Goal: Transaction & Acquisition: Purchase product/service

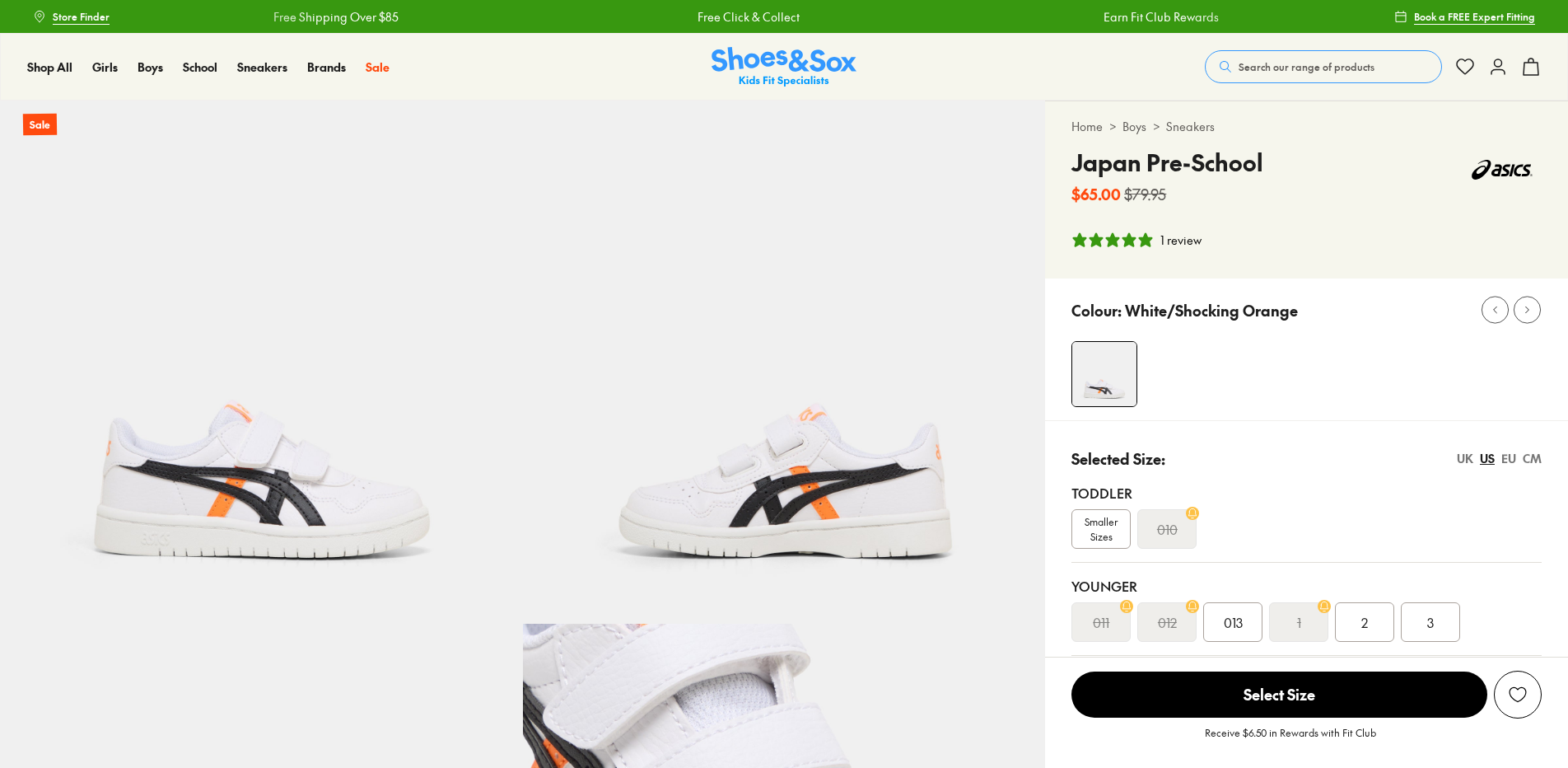
select select "*"
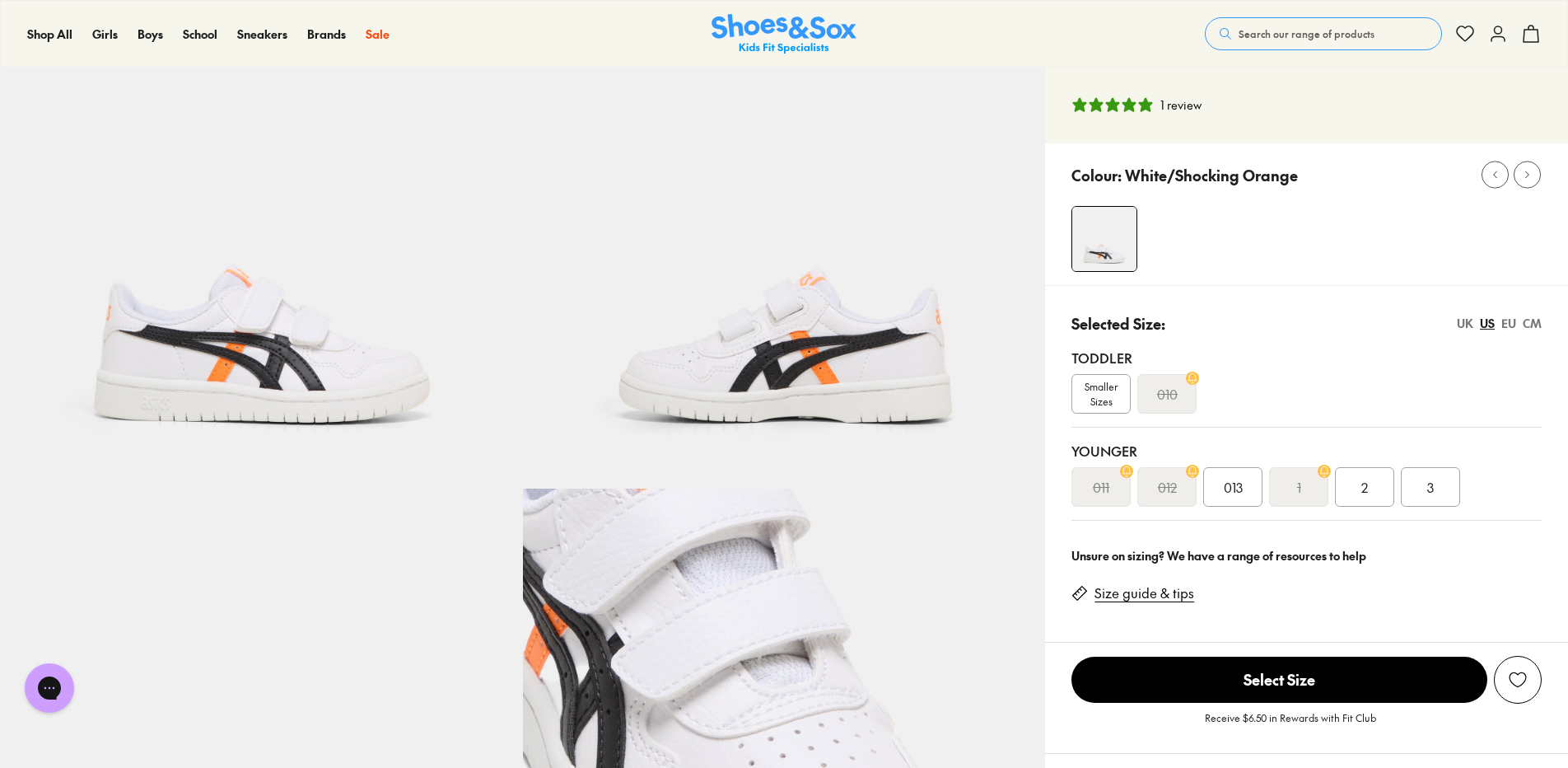
scroll to position [165, 0]
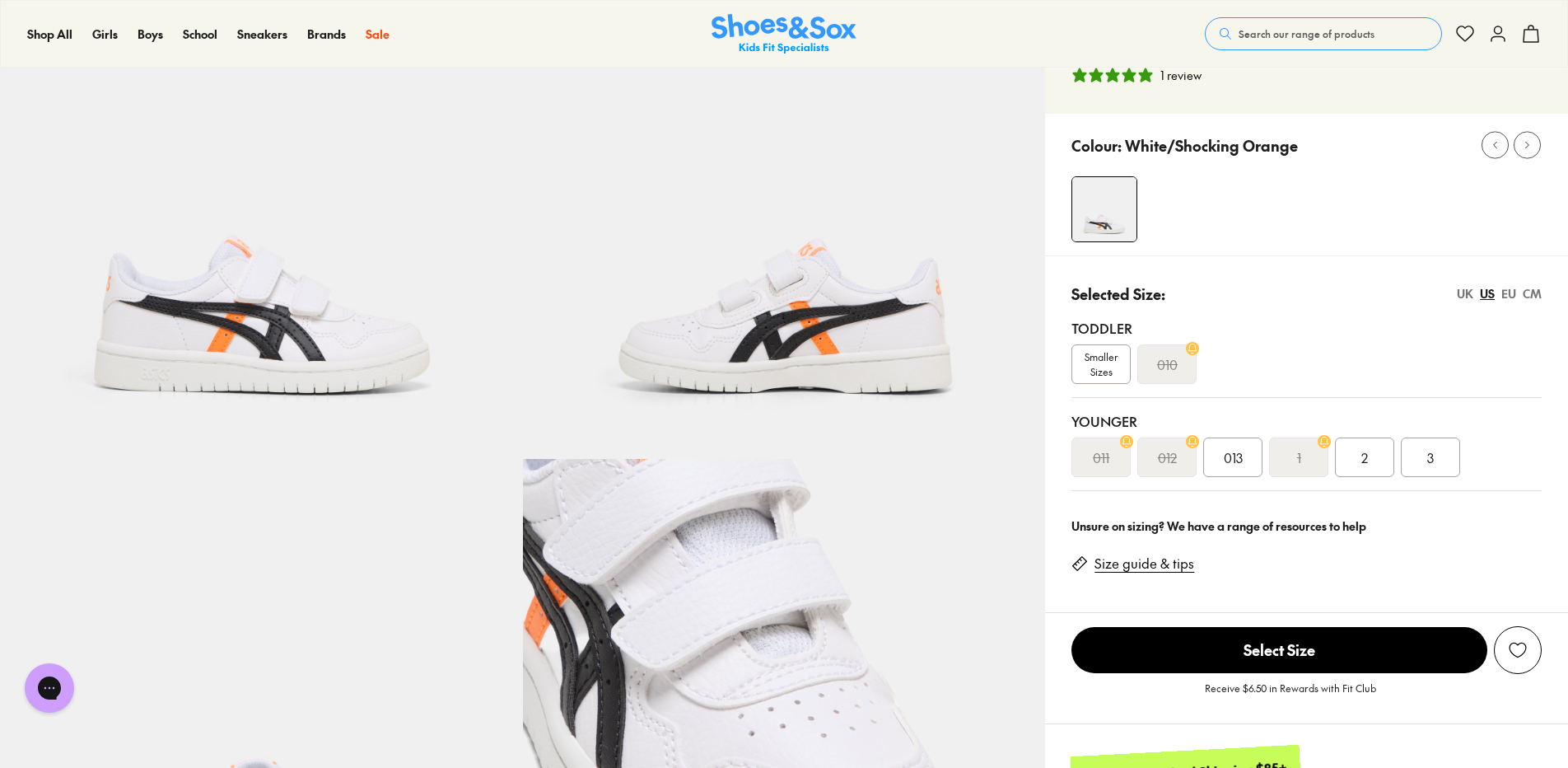
click at [1102, 353] on span "Smaller Sizes" at bounding box center [1101, 364] width 58 height 29
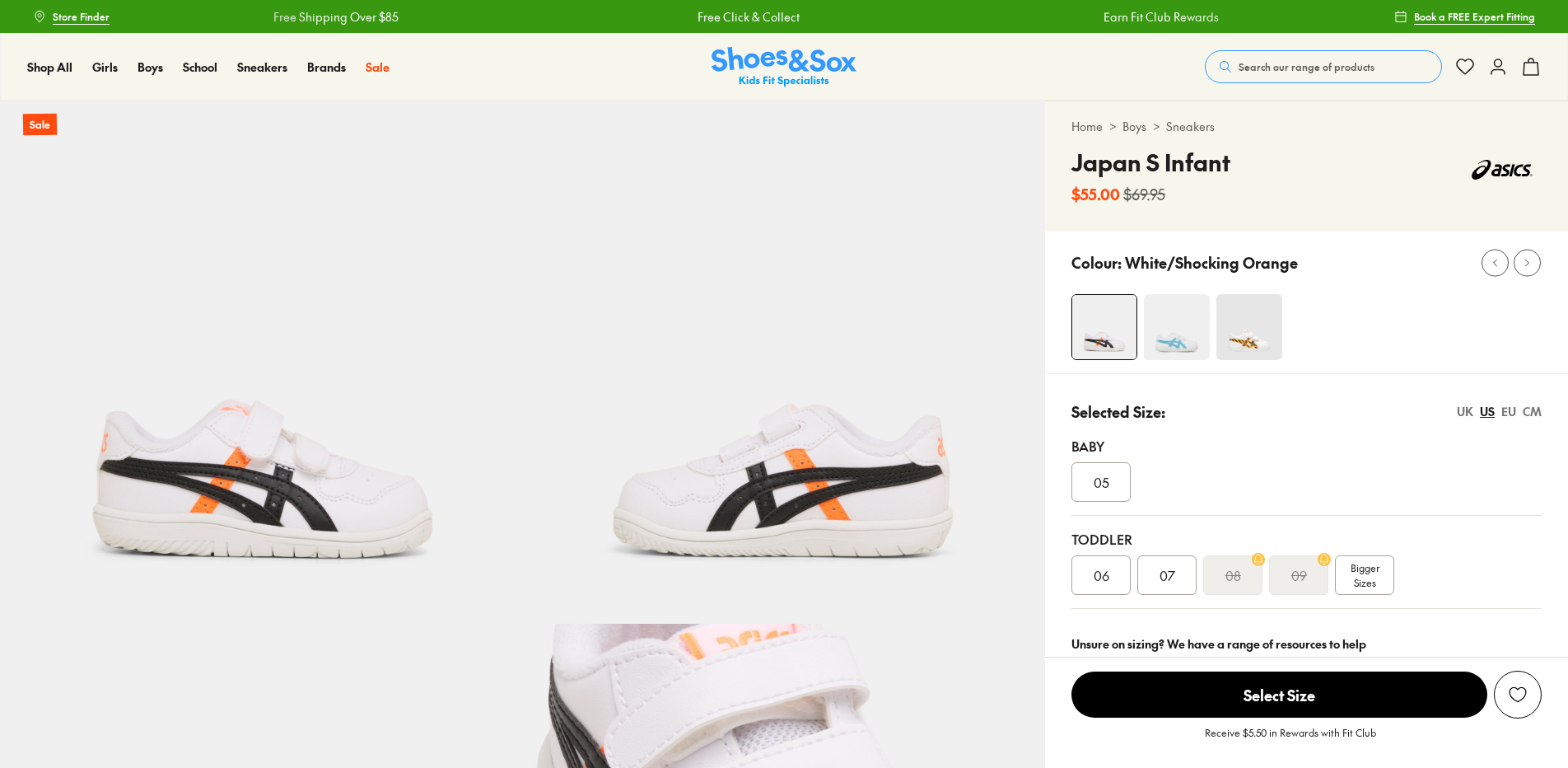
select select "*"
click at [1169, 574] on span "07" at bounding box center [1166, 575] width 16 height 20
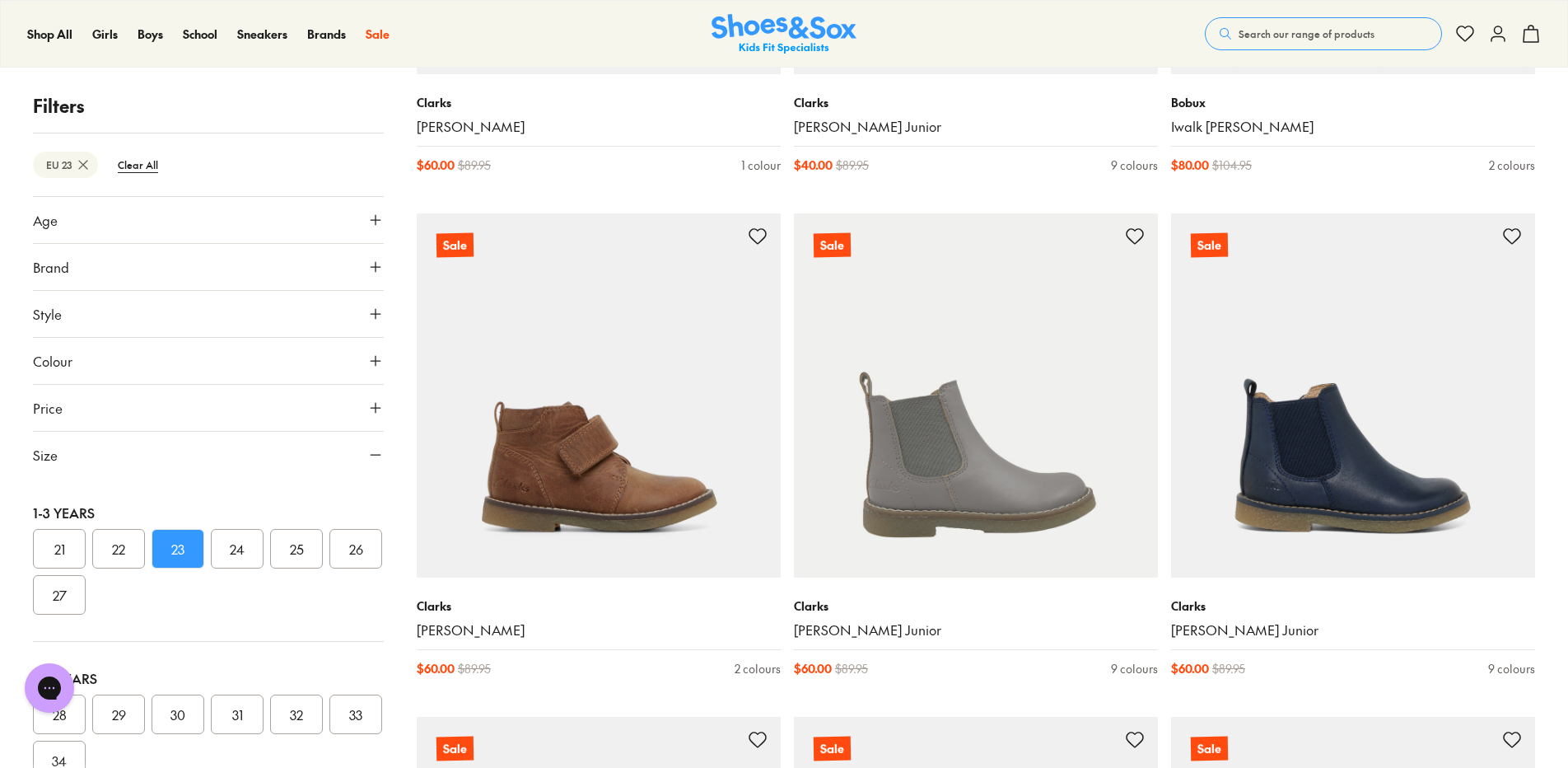
scroll to position [3295, 0]
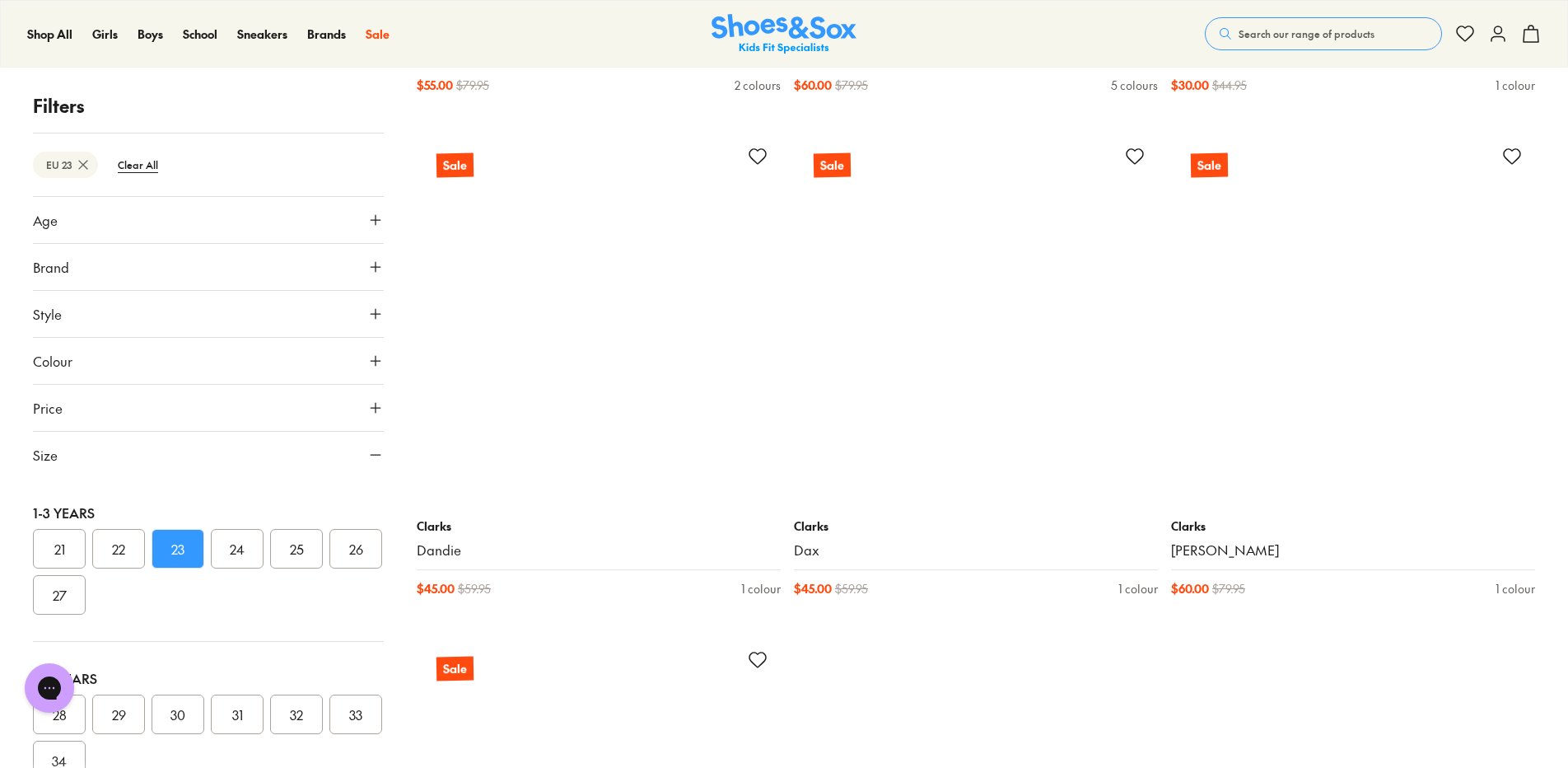
scroll to position [10299, 0]
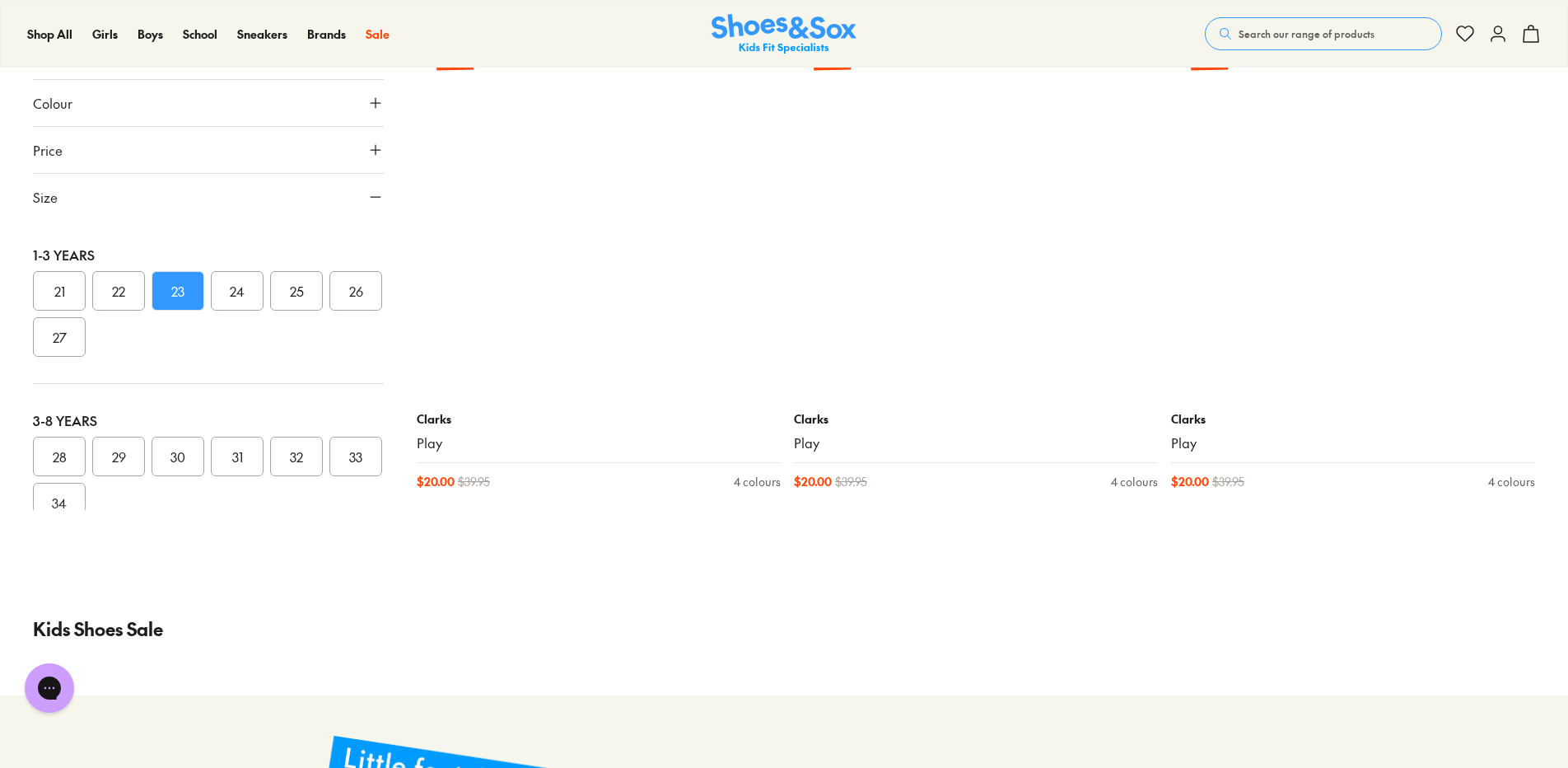
scroll to position [15736, 0]
